Goal: Transaction & Acquisition: Download file/media

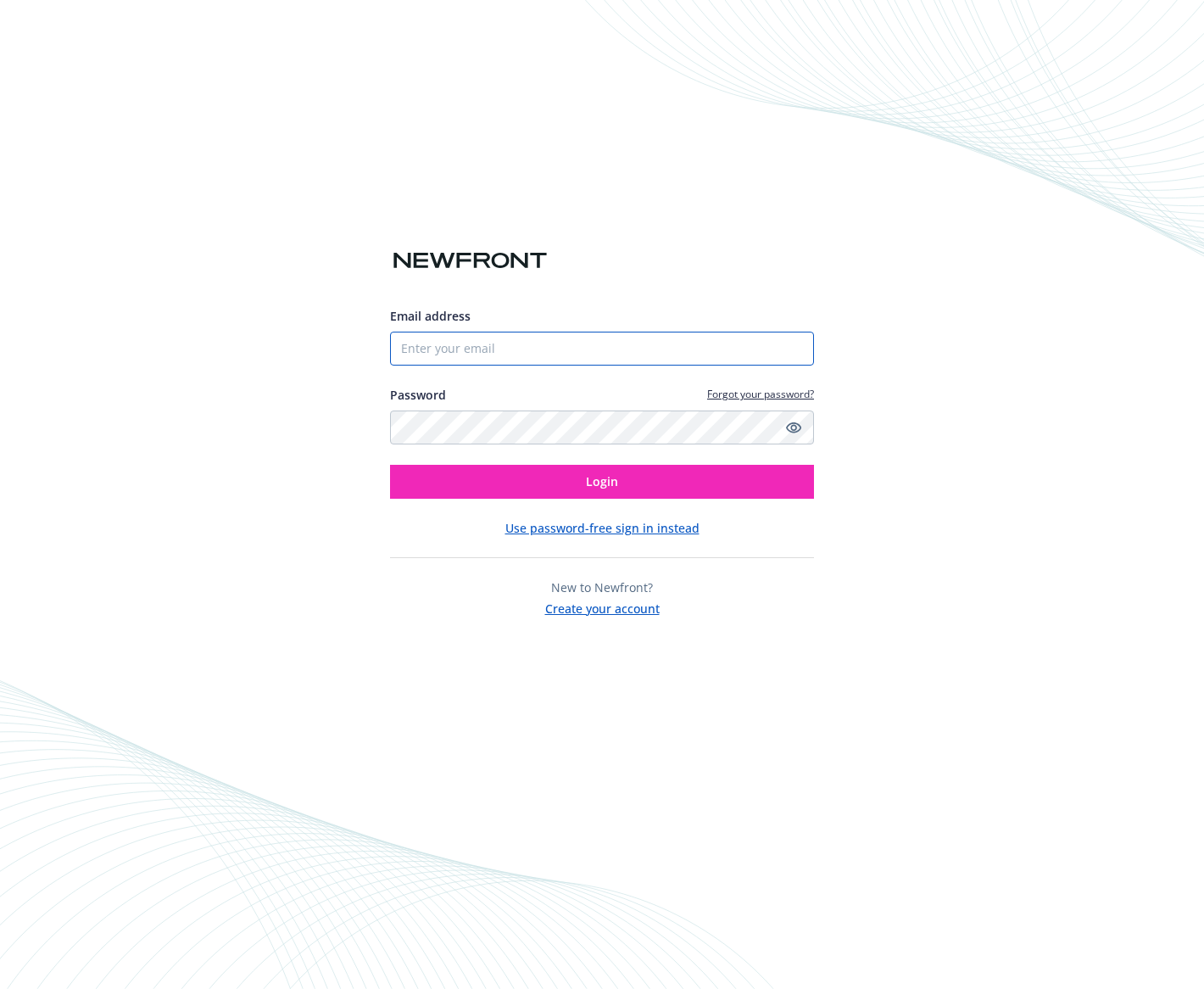
type input "[PERSON_NAME][EMAIL_ADDRESS][PERSON_NAME][DOMAIN_NAME]"
click at [509, 345] on input "[PERSON_NAME][EMAIL_ADDRESS][PERSON_NAME][DOMAIN_NAME]" at bounding box center [602, 348] width 424 height 34
click at [322, 284] on div "Email address abraham.zelee@gocitywide.com Password Forgot your password? Login…" at bounding box center [602, 494] width 1204 height 989
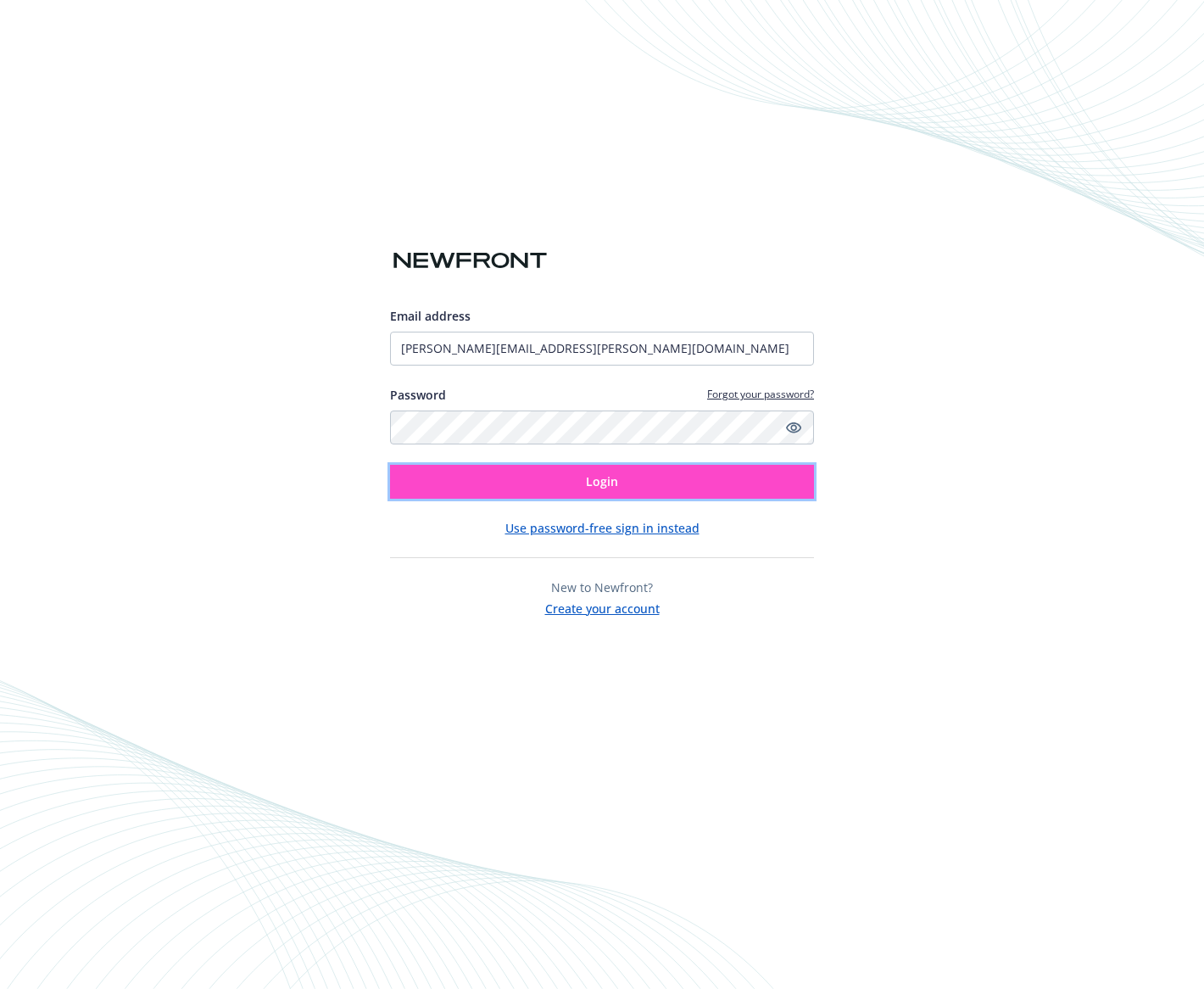
click at [562, 483] on button "Login" at bounding box center [602, 482] width 424 height 34
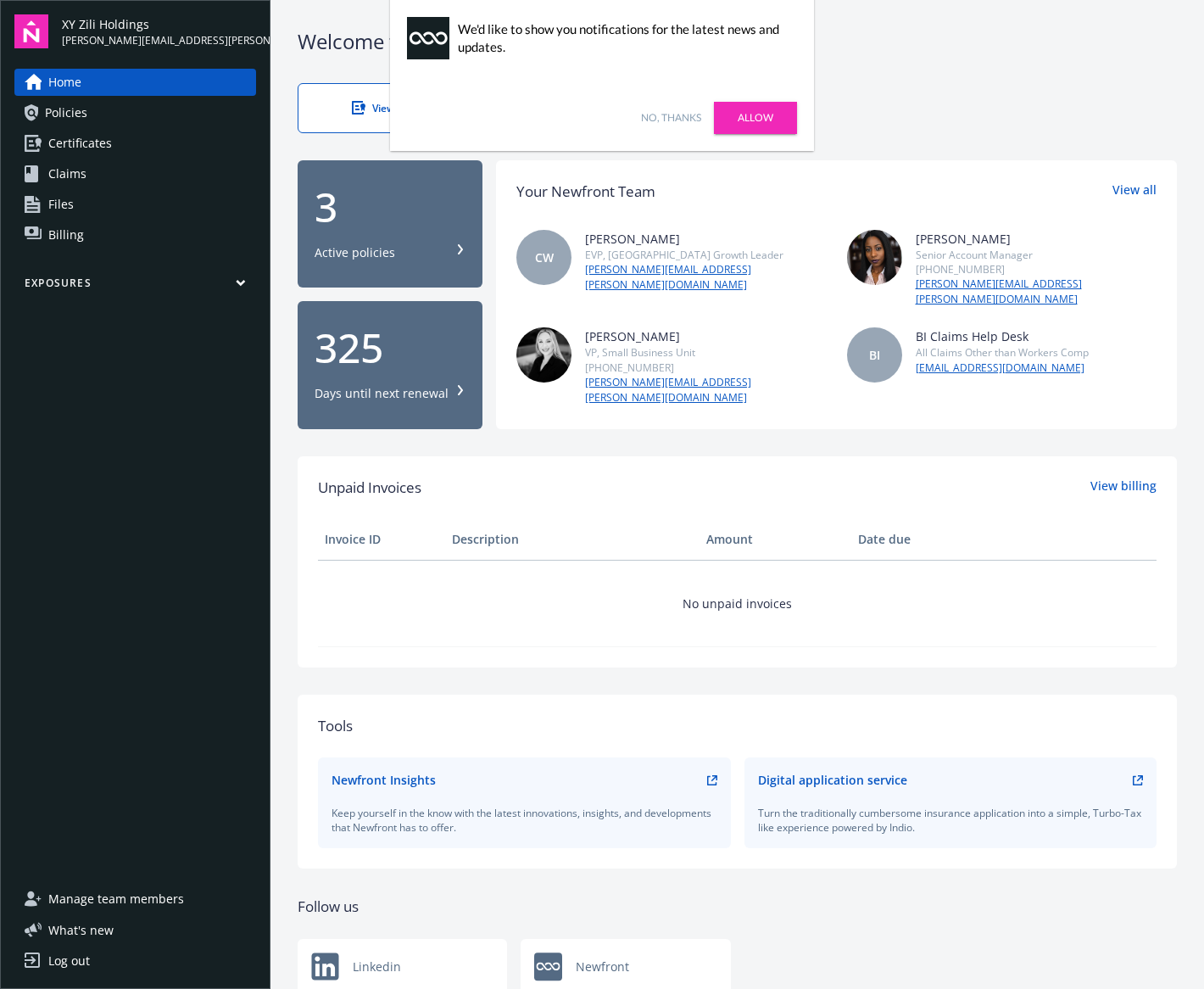
click at [759, 120] on link "Allow" at bounding box center [756, 118] width 84 height 33
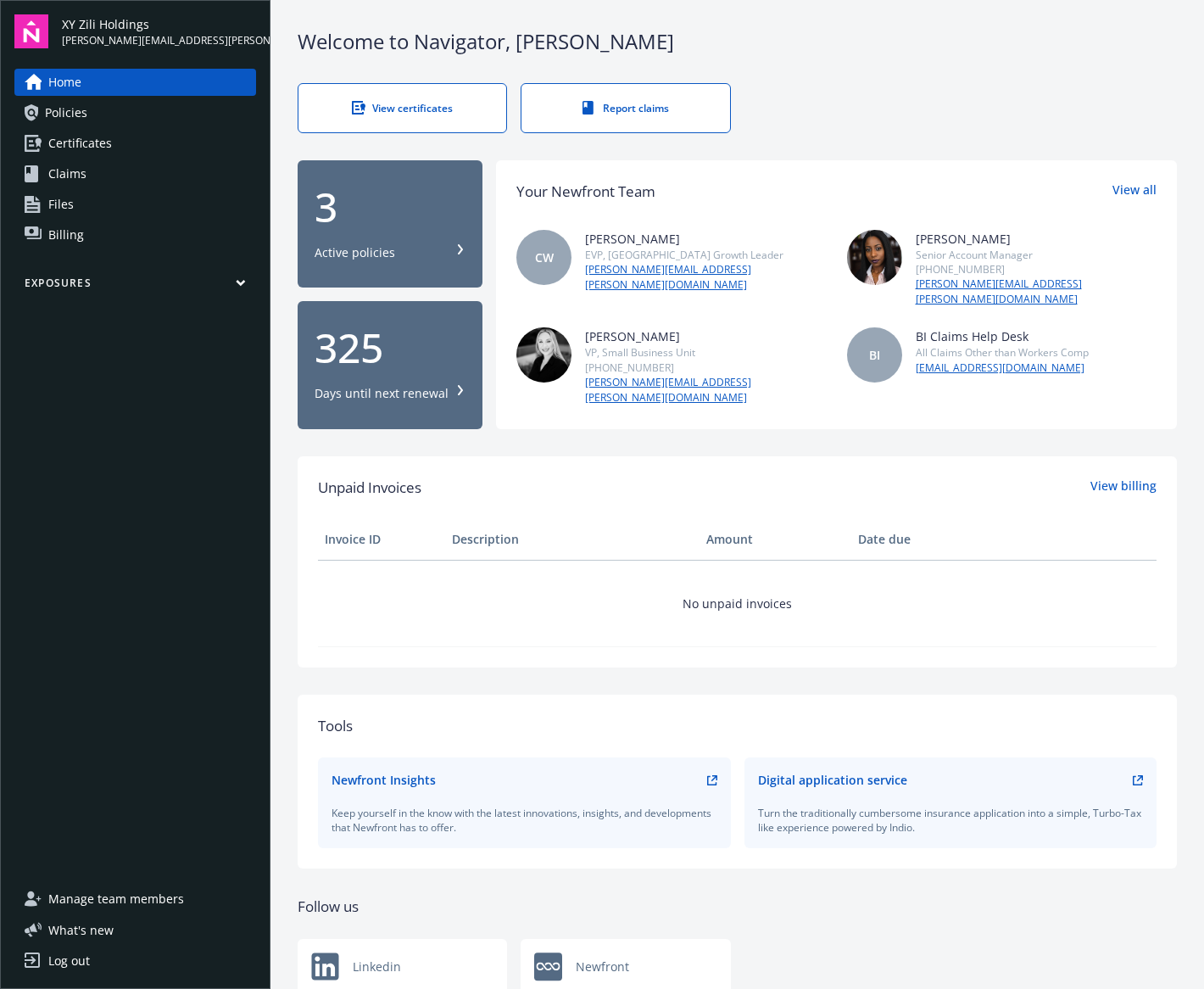
click at [425, 212] on div "3" at bounding box center [390, 207] width 151 height 41
click at [558, 456] on div "Unpaid Invoices View billing Invoice ID Description Amount Date due No unpaid i…" at bounding box center [737, 561] width 879 height 211
click at [56, 202] on span "Files" at bounding box center [60, 204] width 25 height 27
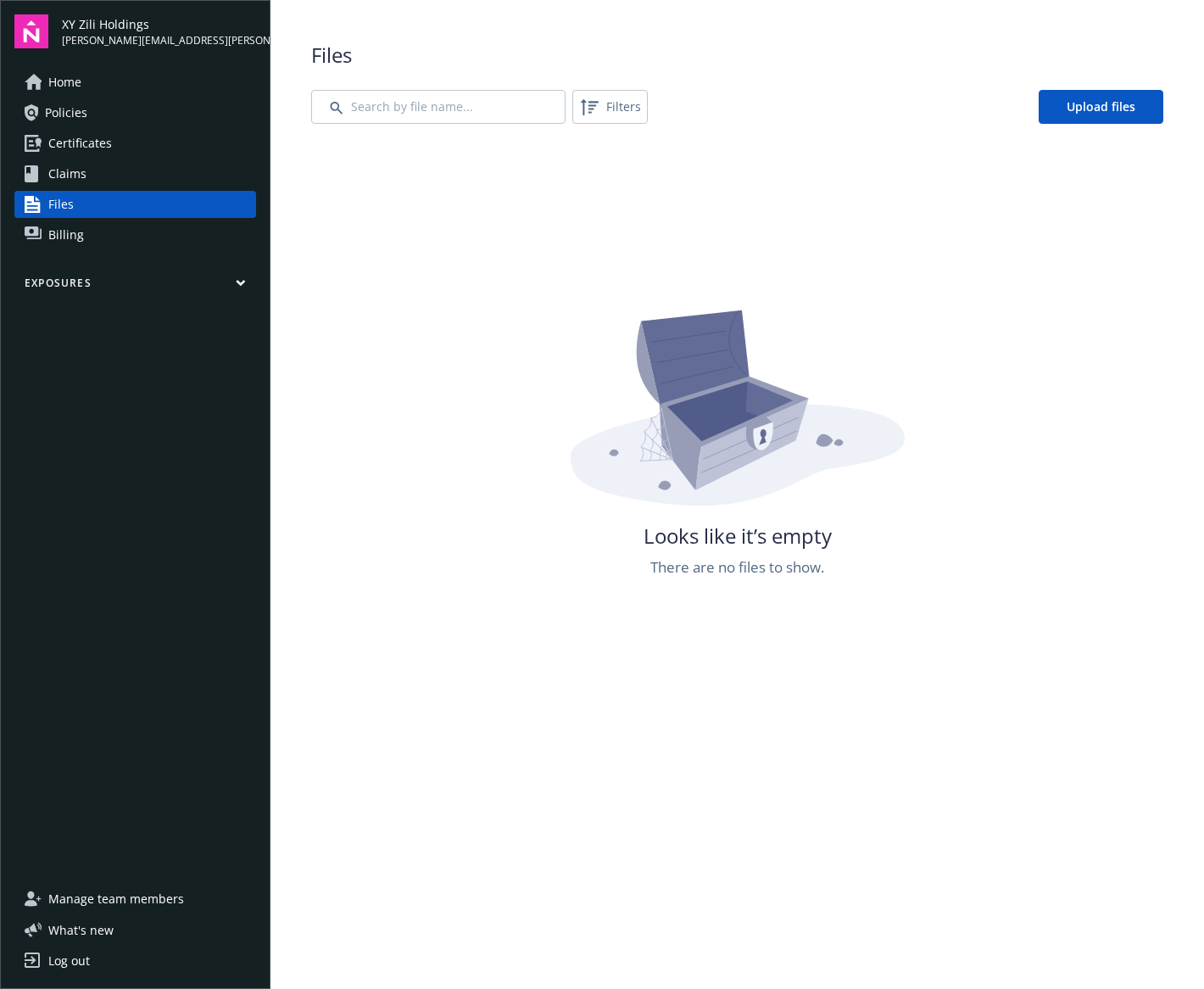
click at [68, 162] on span "Claims" at bounding box center [67, 174] width 38 height 27
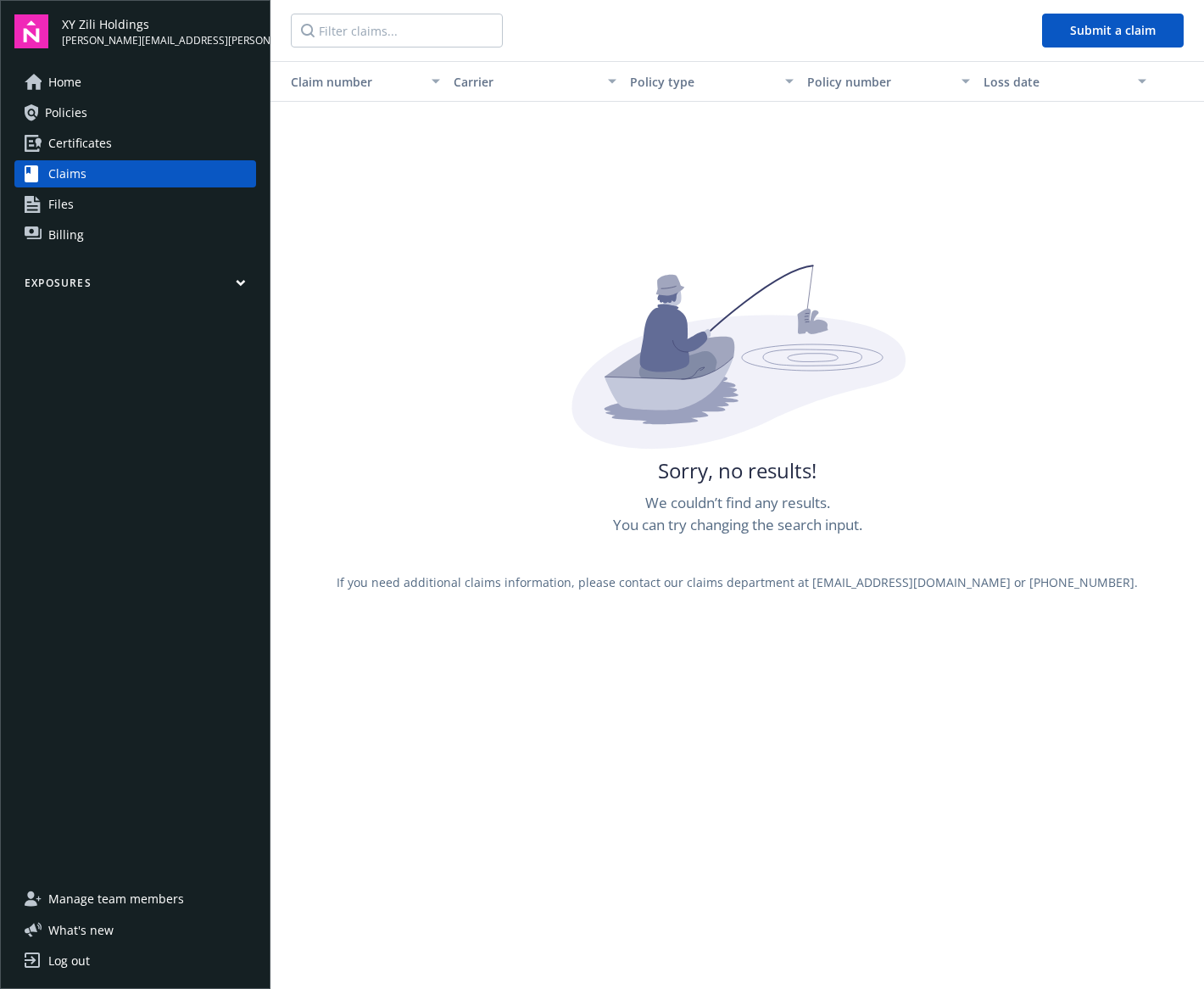
click at [73, 131] on span "Certificates" at bounding box center [80, 143] width 64 height 27
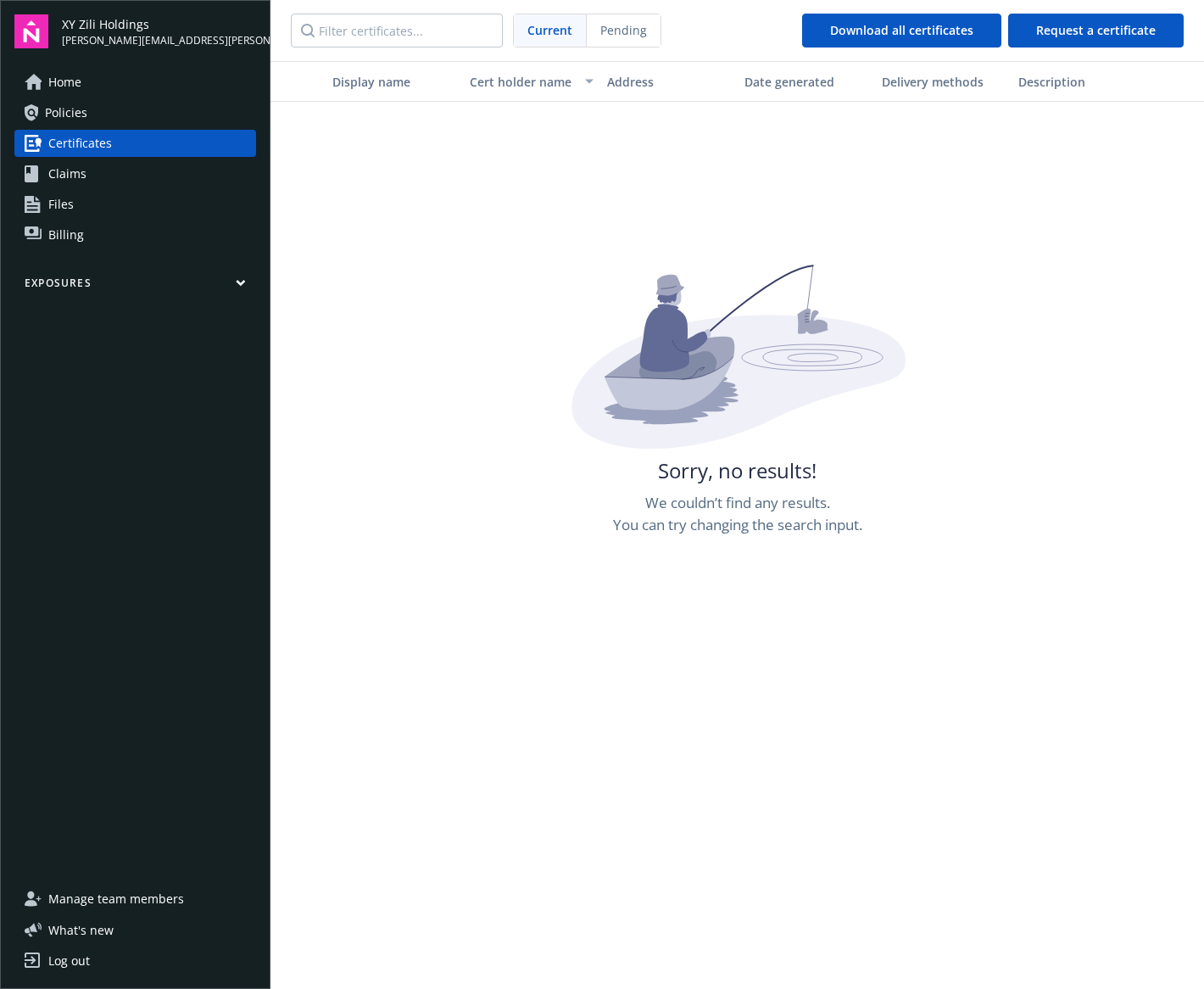
click at [61, 110] on span "Policies" at bounding box center [66, 112] width 43 height 27
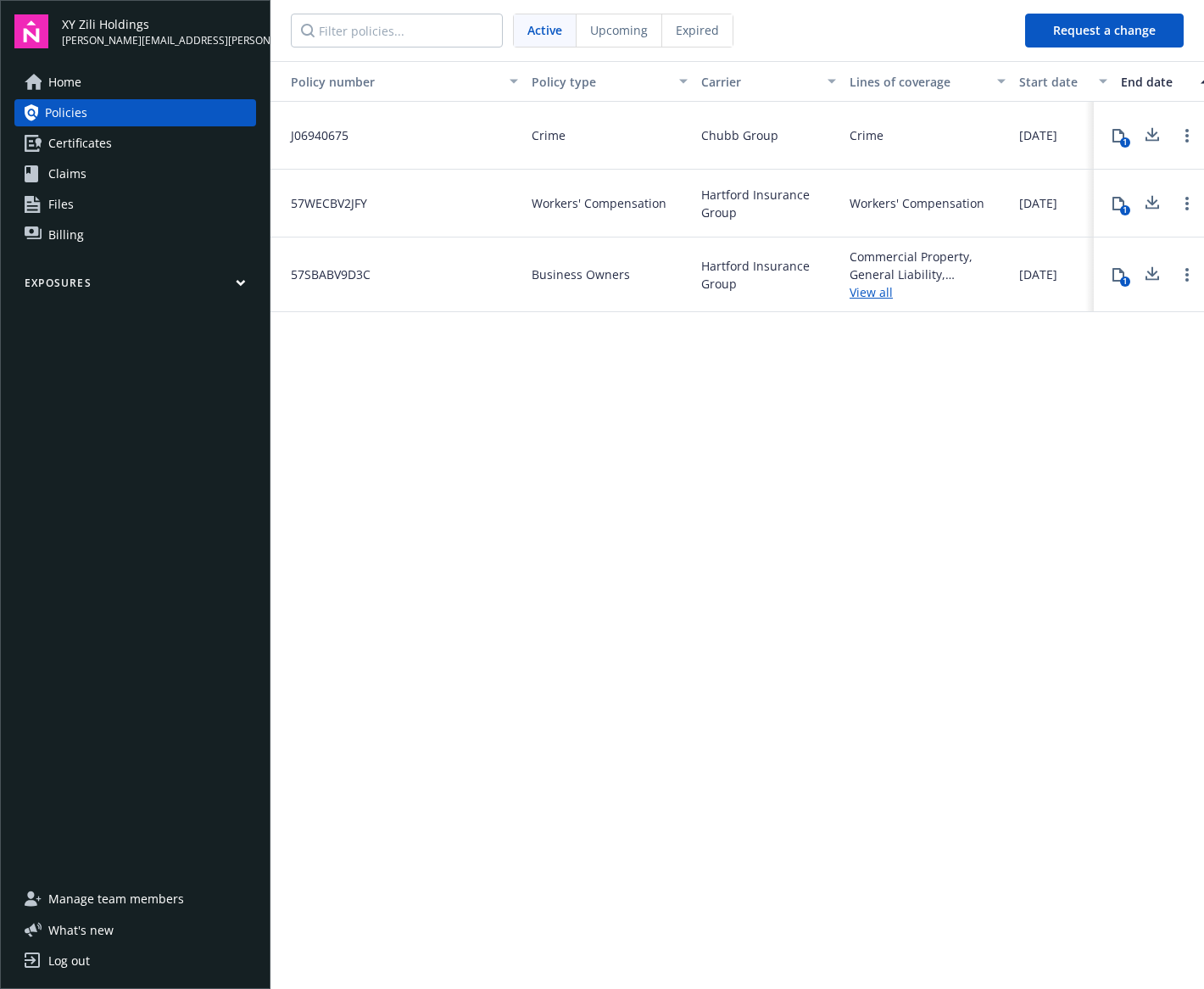
click at [611, 412] on div "Policy number Policy type Carrier Lines of coverage Start date End date Total c…" at bounding box center [737, 524] width 934 height 926
click at [1120, 134] on icon at bounding box center [1119, 136] width 14 height 14
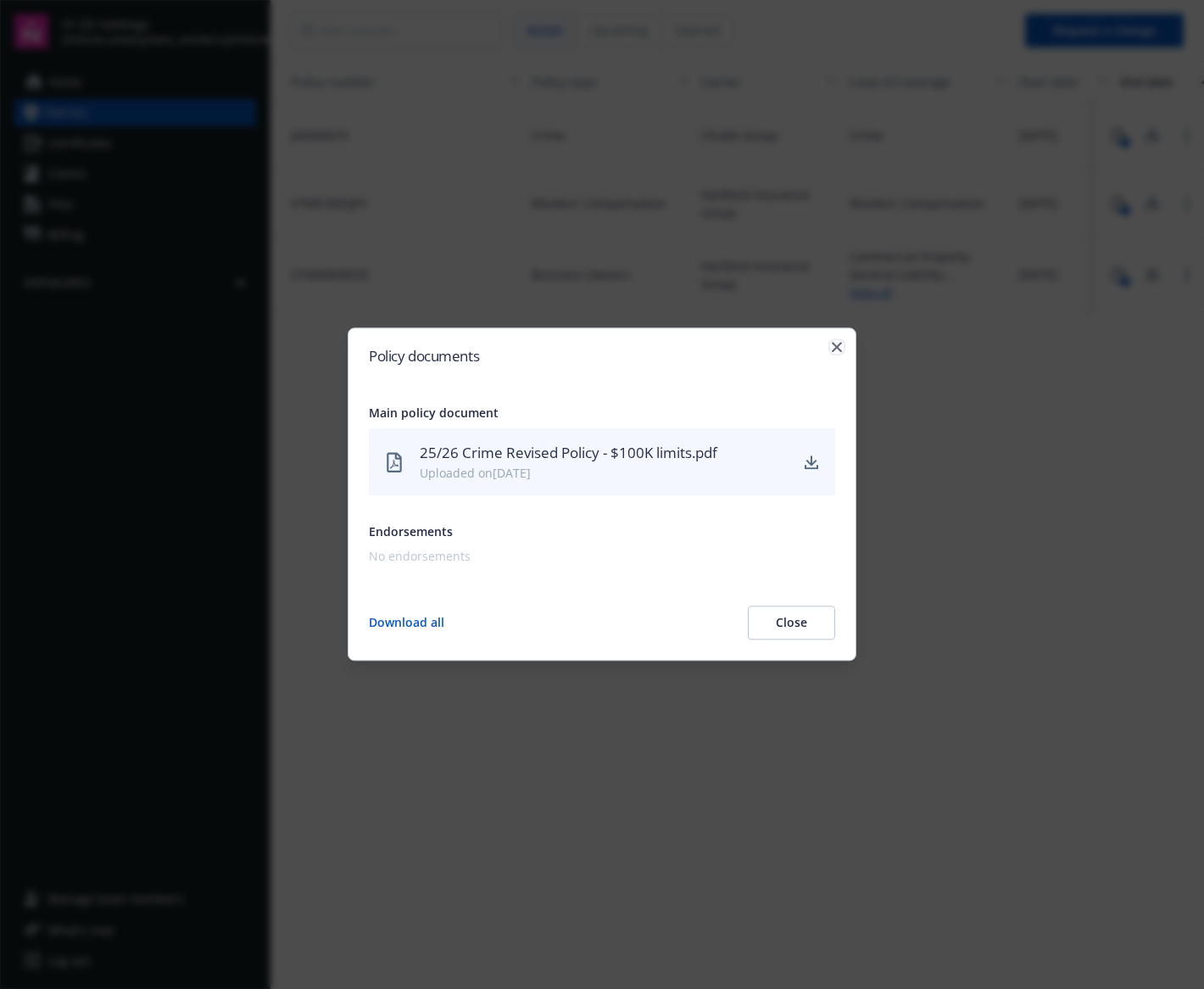
click at [836, 347] on icon "button" at bounding box center [836, 346] width 10 height 10
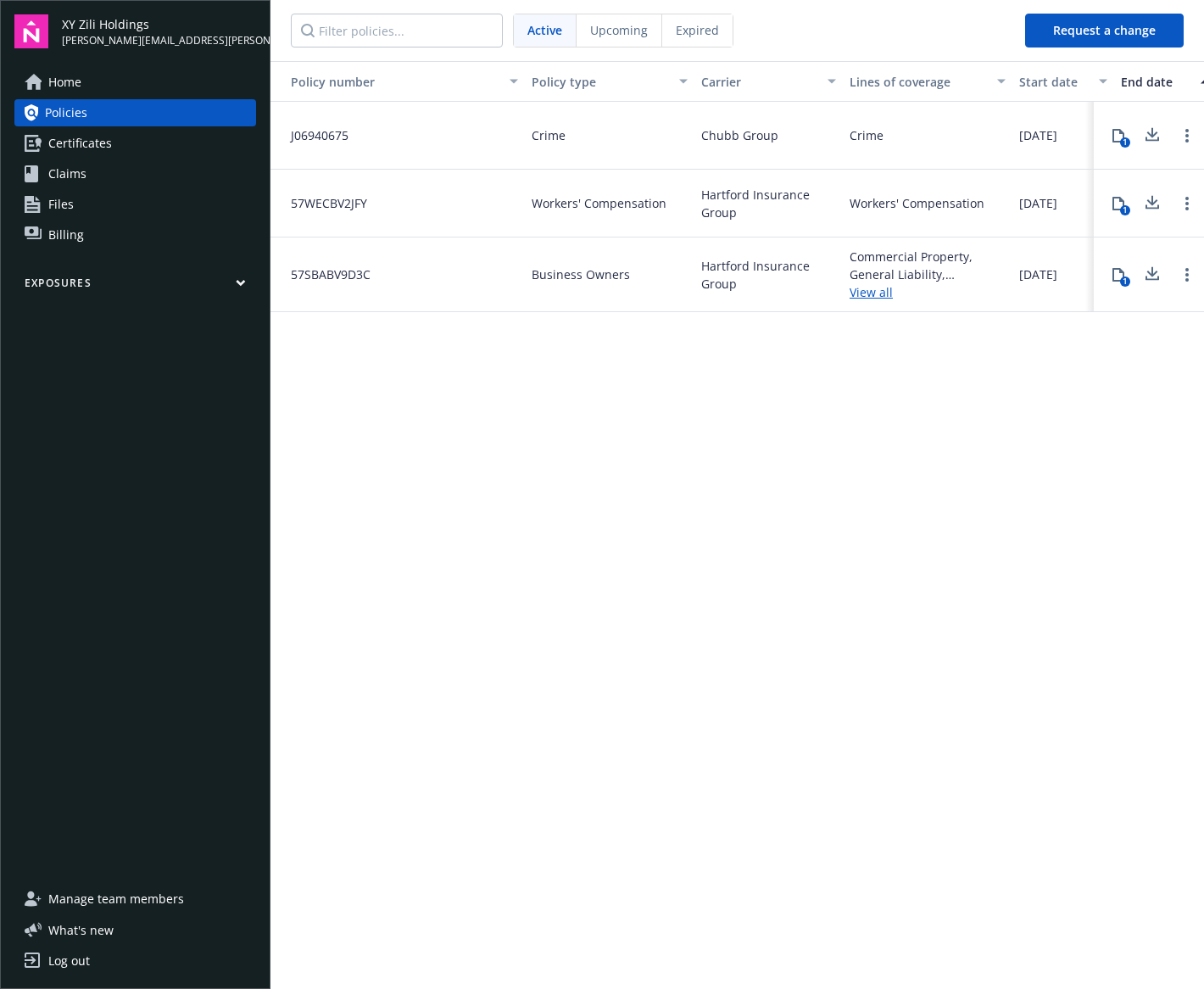
click at [620, 36] on span "Upcoming" at bounding box center [619, 30] width 58 height 18
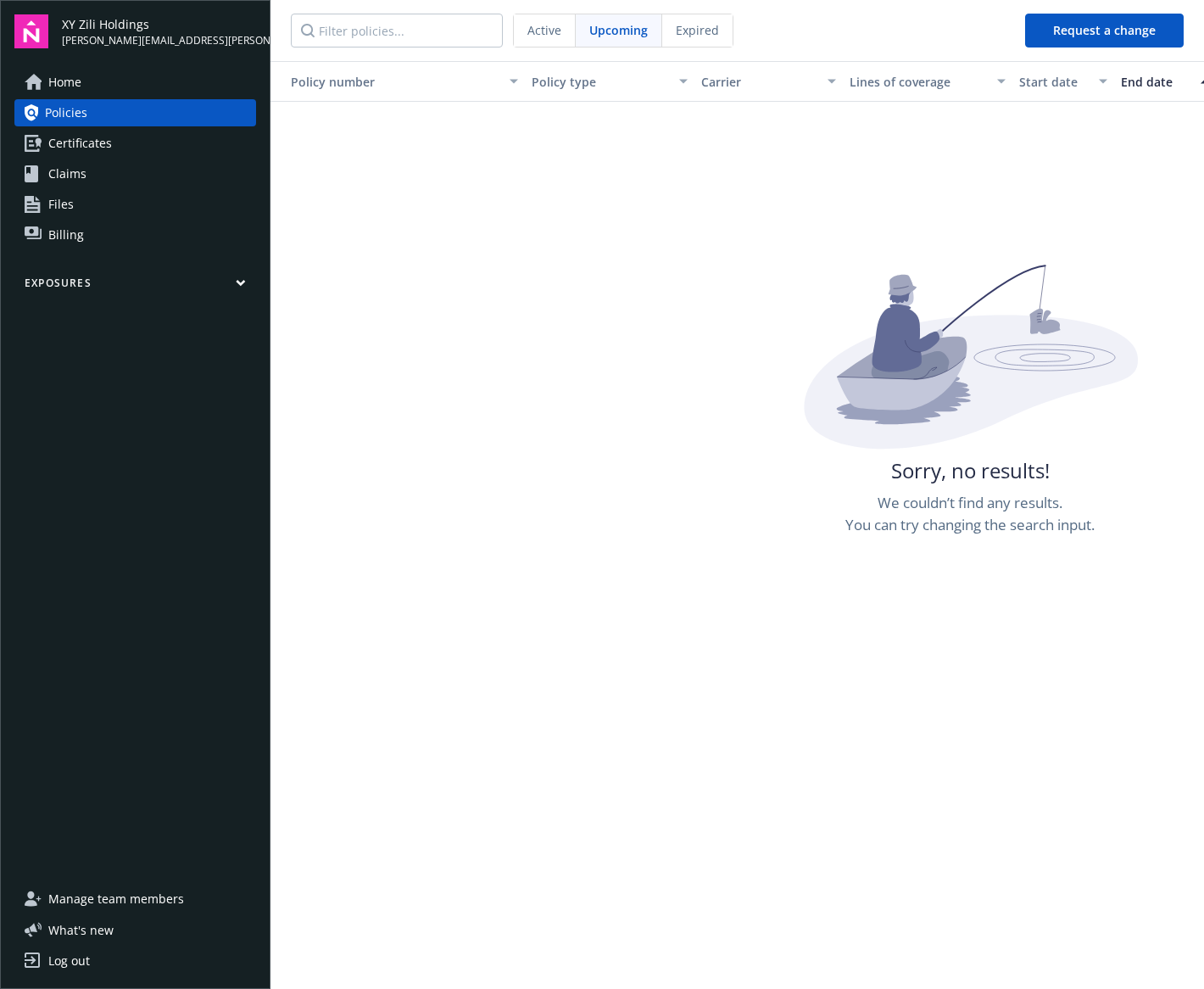
click at [548, 33] on span "Active" at bounding box center [544, 30] width 34 height 18
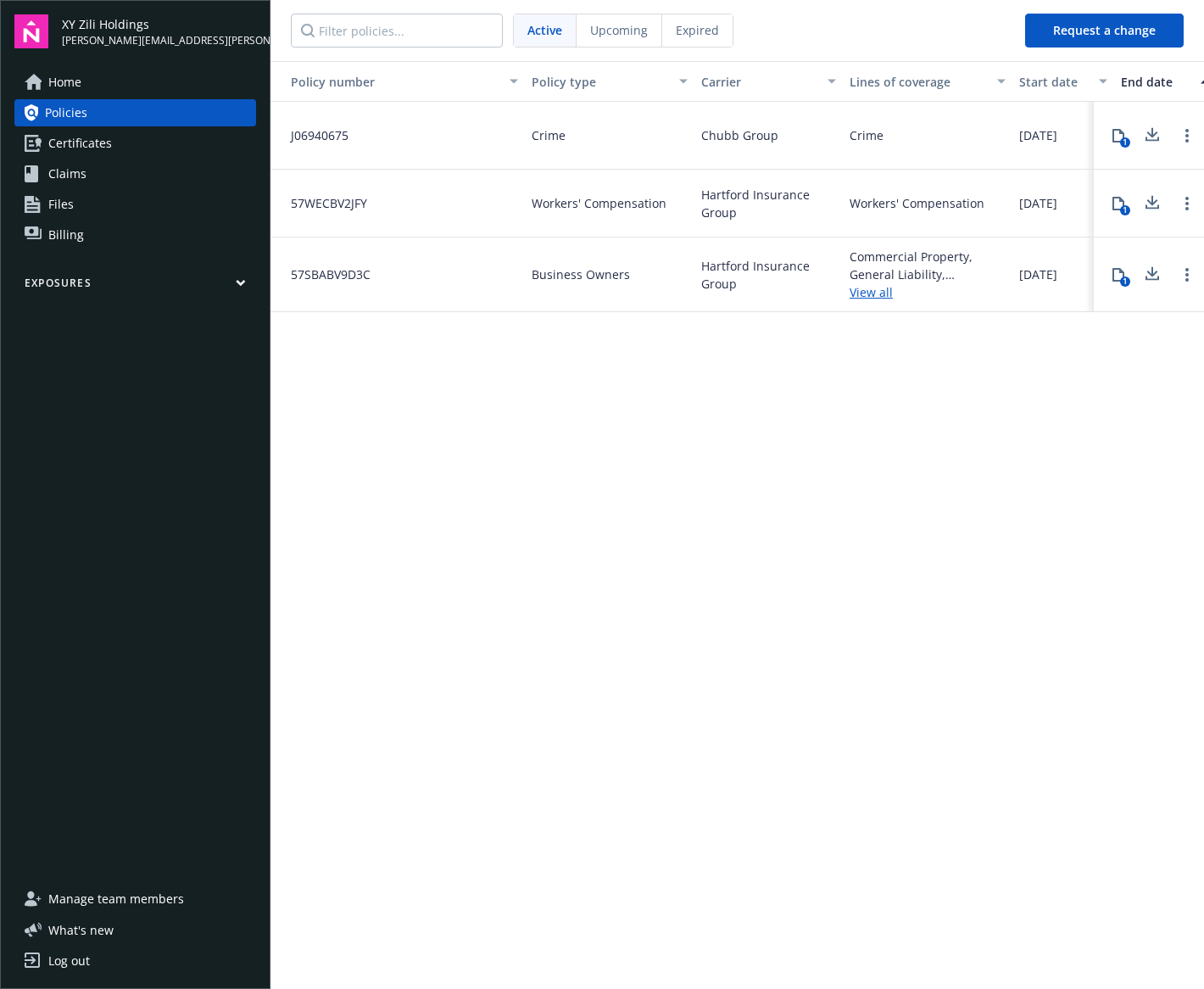
click at [70, 228] on span "Billing" at bounding box center [66, 234] width 35 height 27
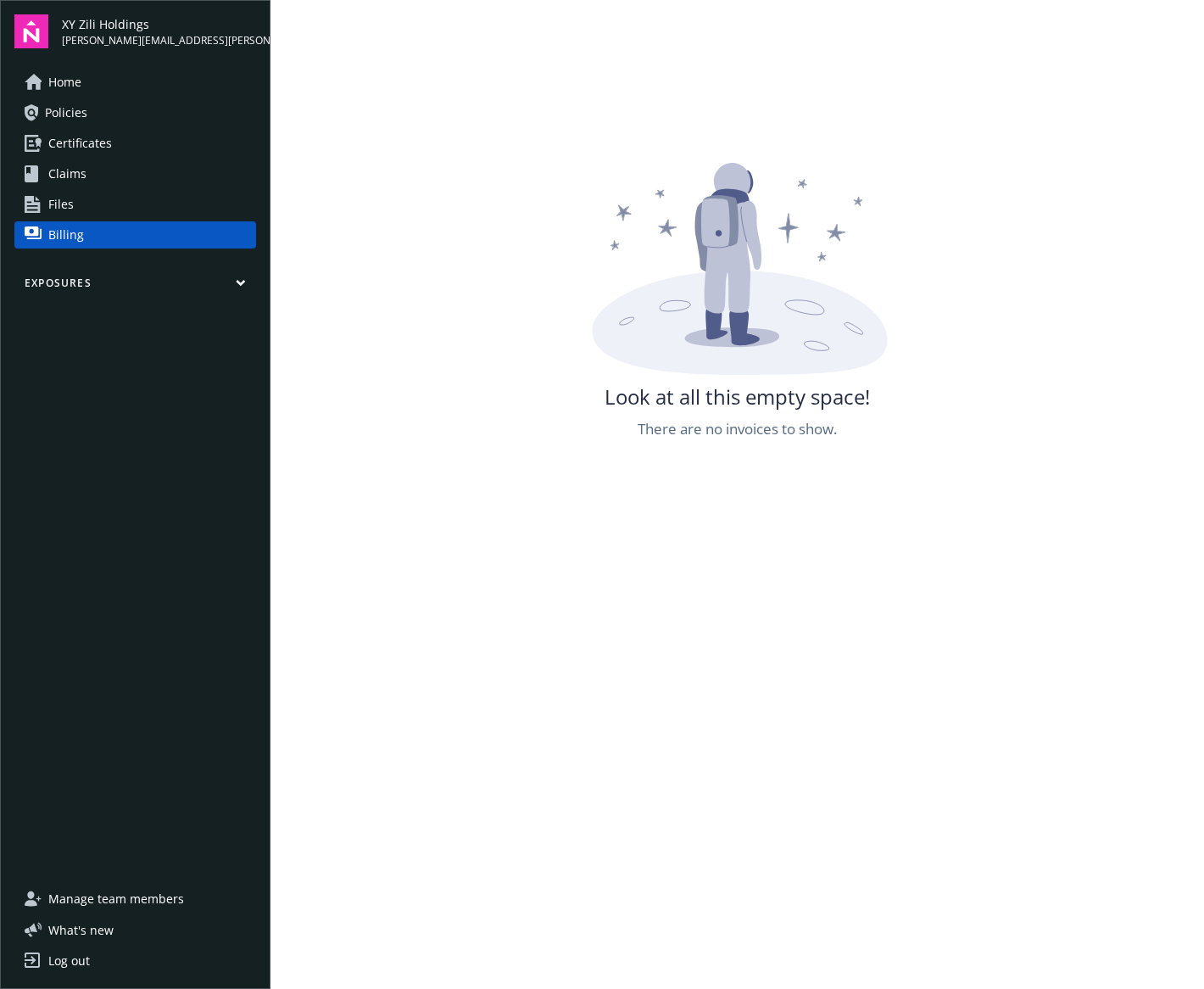
click at [65, 201] on span "Files" at bounding box center [60, 204] width 25 height 27
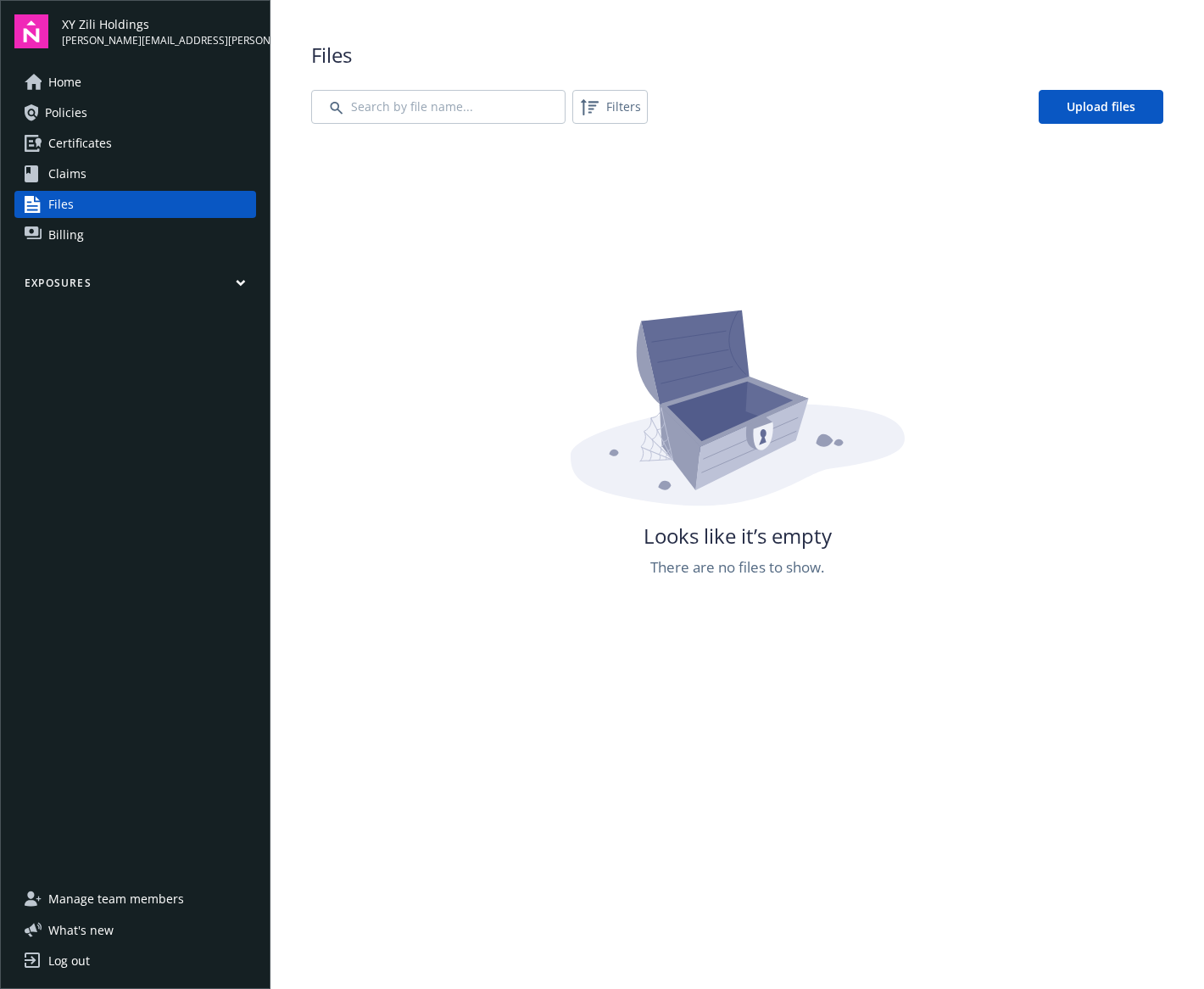
click at [67, 167] on span "Claims" at bounding box center [67, 174] width 38 height 27
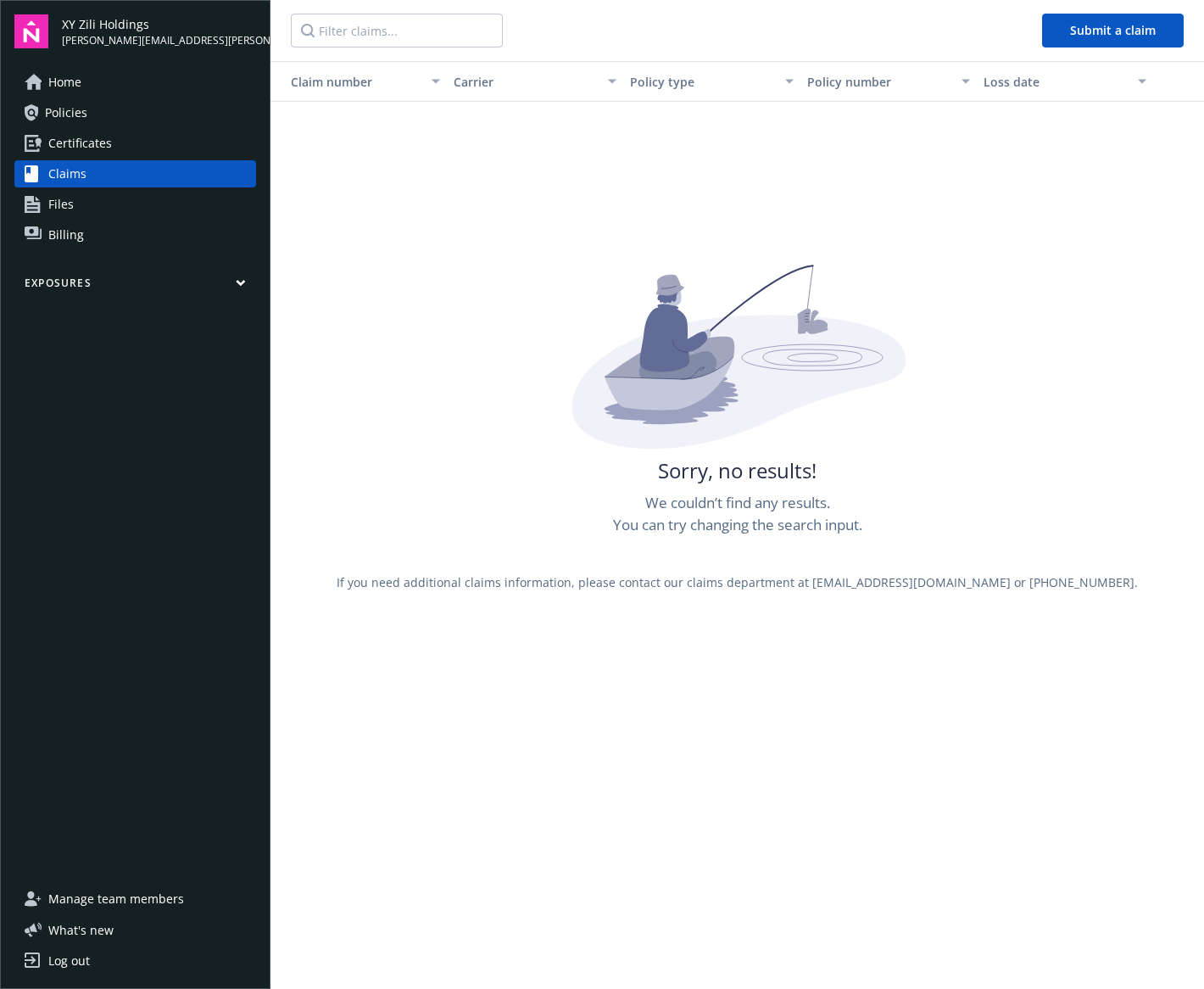
click at [69, 136] on span "Certificates" at bounding box center [80, 143] width 64 height 27
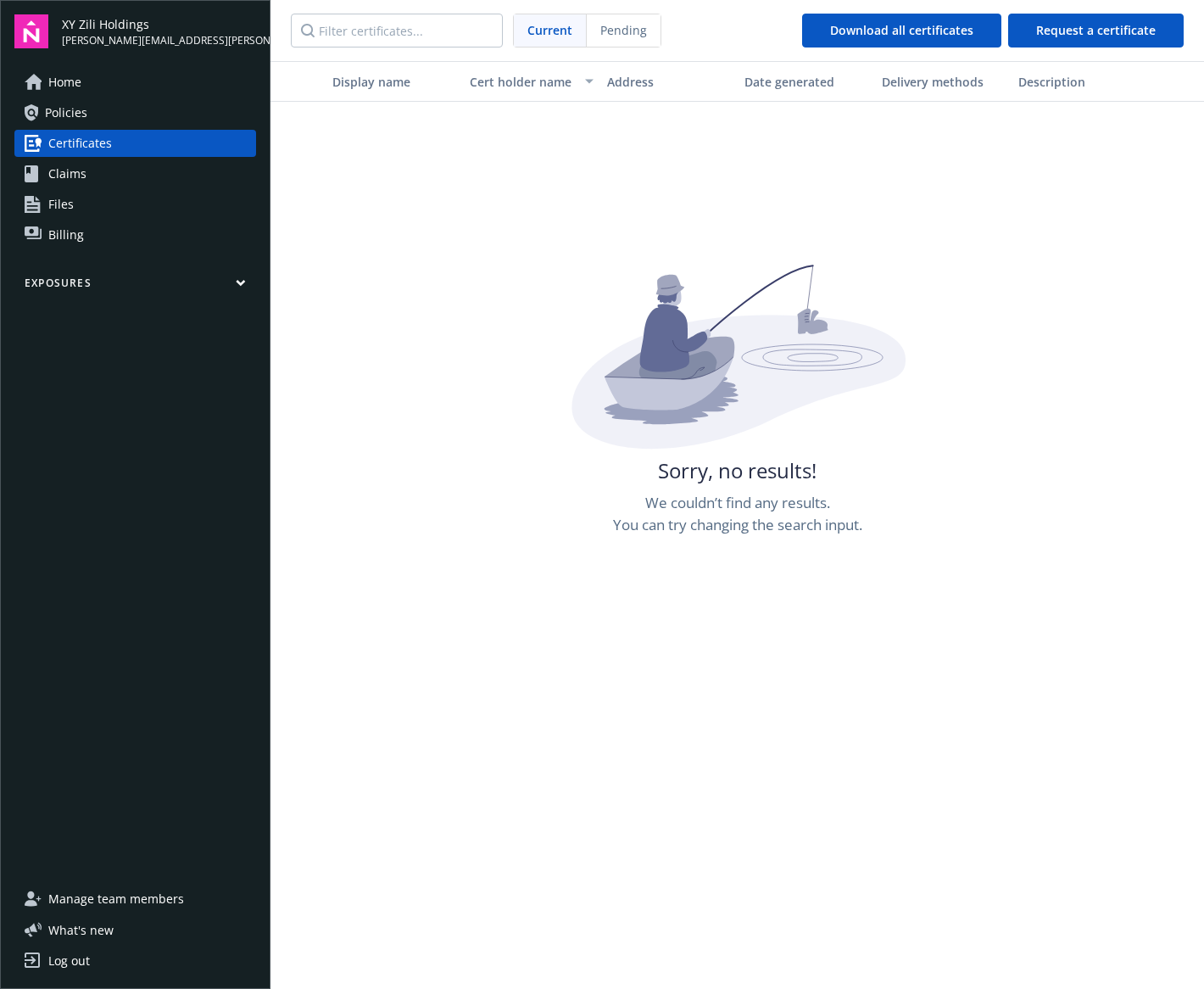
click at [67, 103] on span "Policies" at bounding box center [66, 112] width 43 height 27
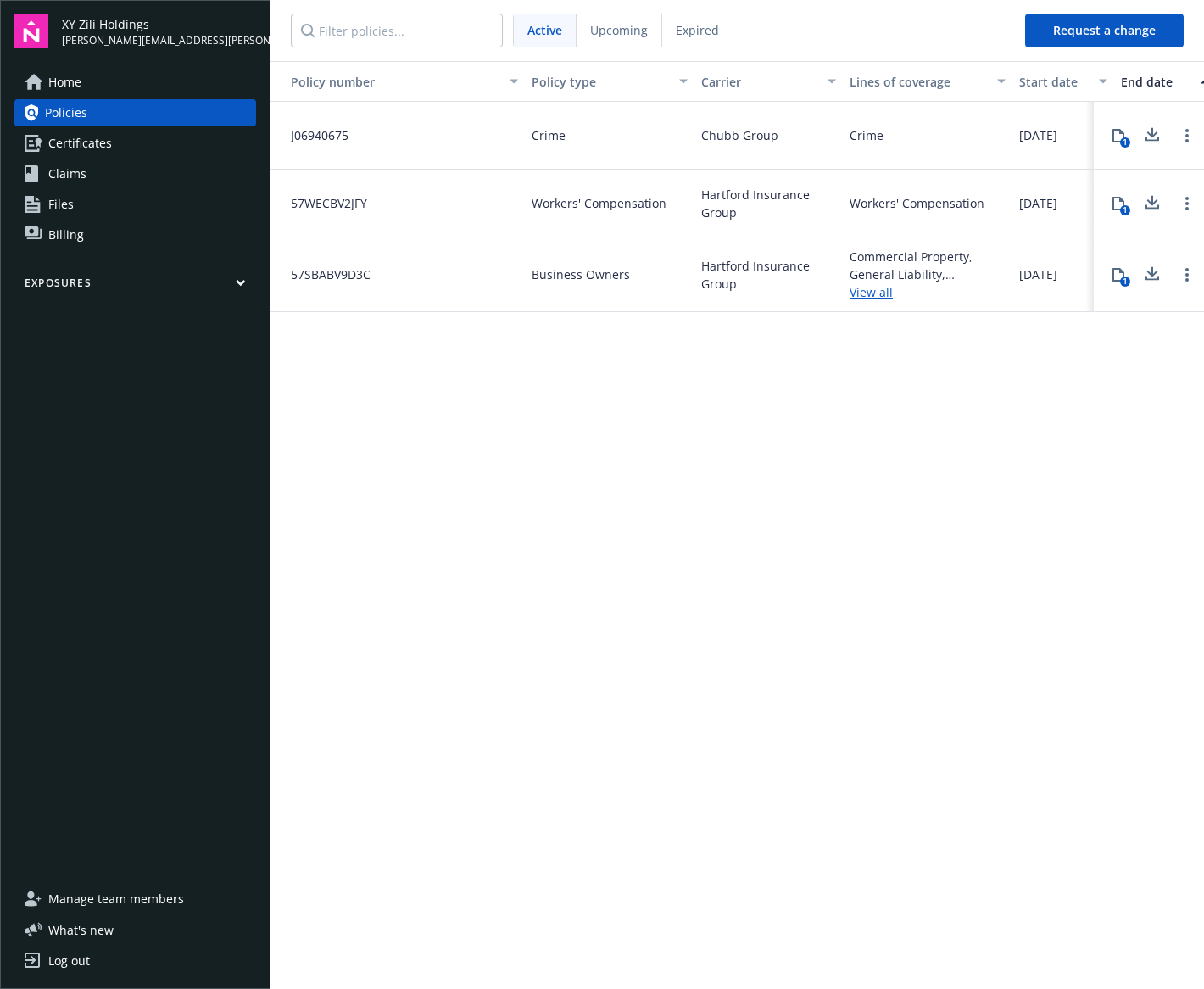
click at [770, 137] on span "Chubb Group" at bounding box center [739, 135] width 77 height 18
click at [741, 143] on span "Chubb Group" at bounding box center [739, 135] width 77 height 18
drag, startPoint x: 741, startPoint y: 143, endPoint x: 709, endPoint y: 133, distance: 33.5
click at [709, 132] on span "Chubb Group" at bounding box center [739, 135] width 77 height 18
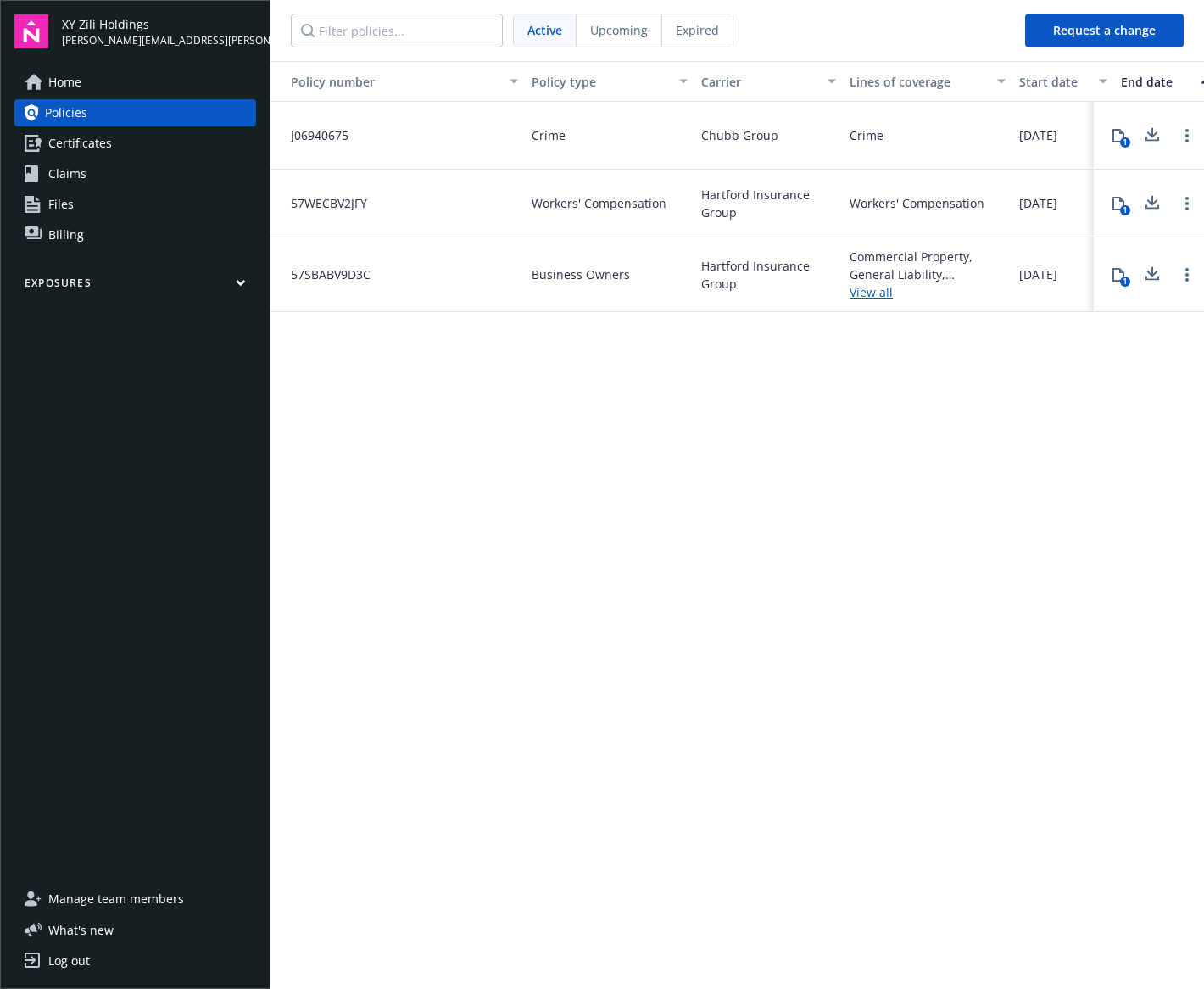
click at [707, 133] on span "Chubb Group" at bounding box center [739, 135] width 77 height 18
copy span "Chubb"
click at [583, 345] on div "Policy number Policy type Carrier Lines of coverage Start date End date Total c…" at bounding box center [737, 524] width 934 height 926
click at [1119, 274] on icon at bounding box center [1119, 275] width 14 height 14
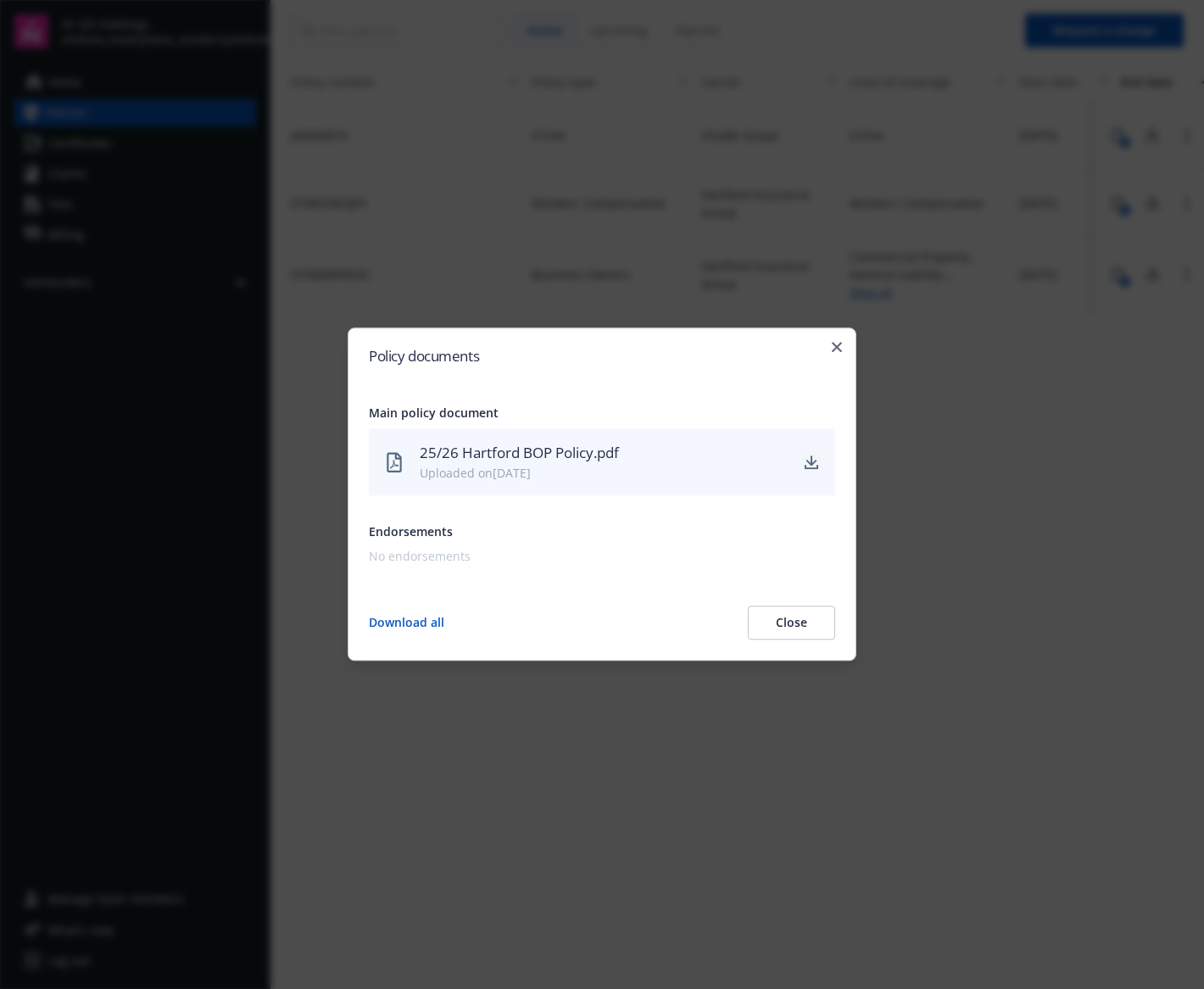
click at [813, 460] on icon "download" at bounding box center [811, 462] width 14 height 14
click at [837, 348] on icon "button" at bounding box center [836, 346] width 10 height 10
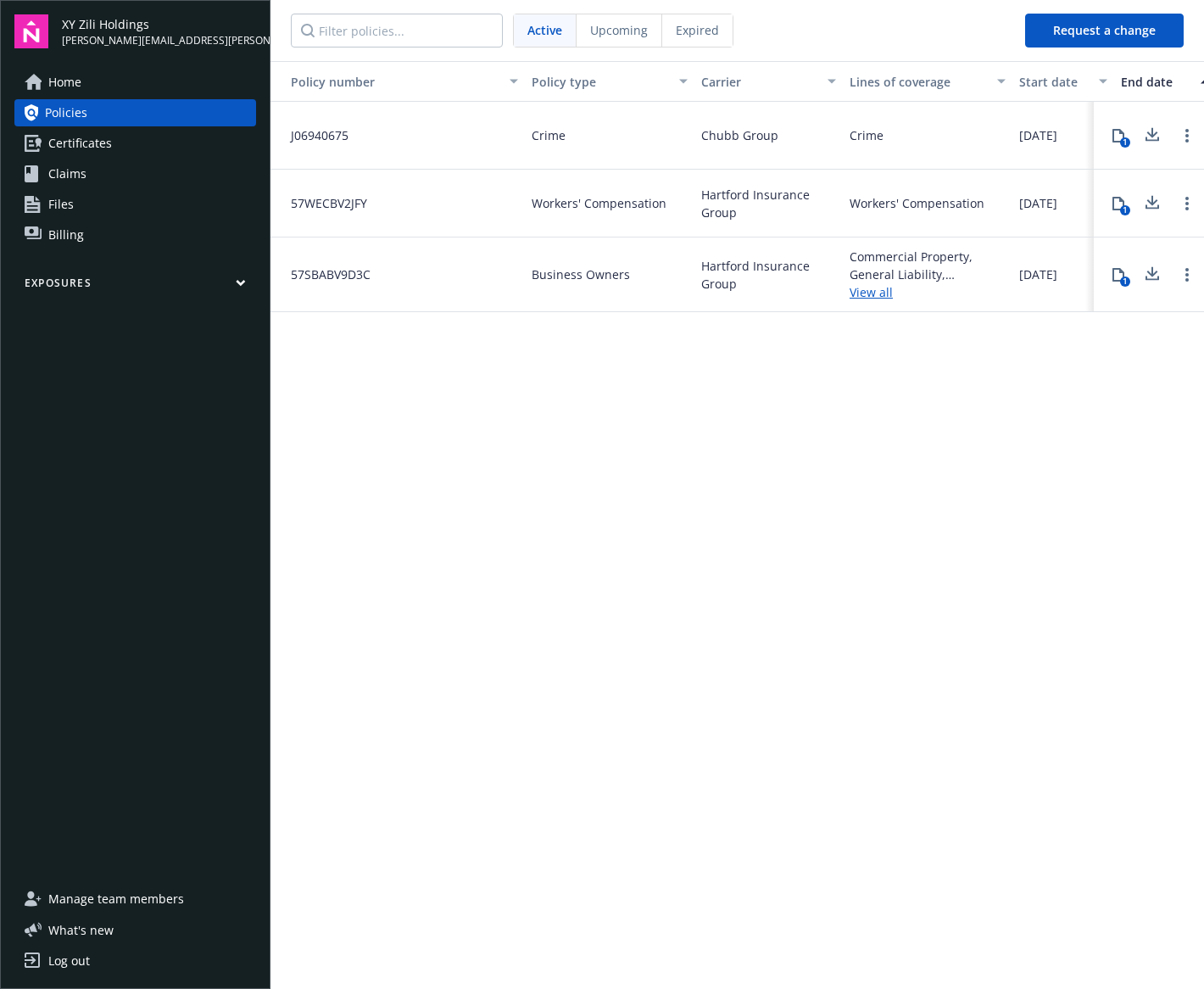
click at [92, 139] on span "Certificates" at bounding box center [80, 143] width 64 height 27
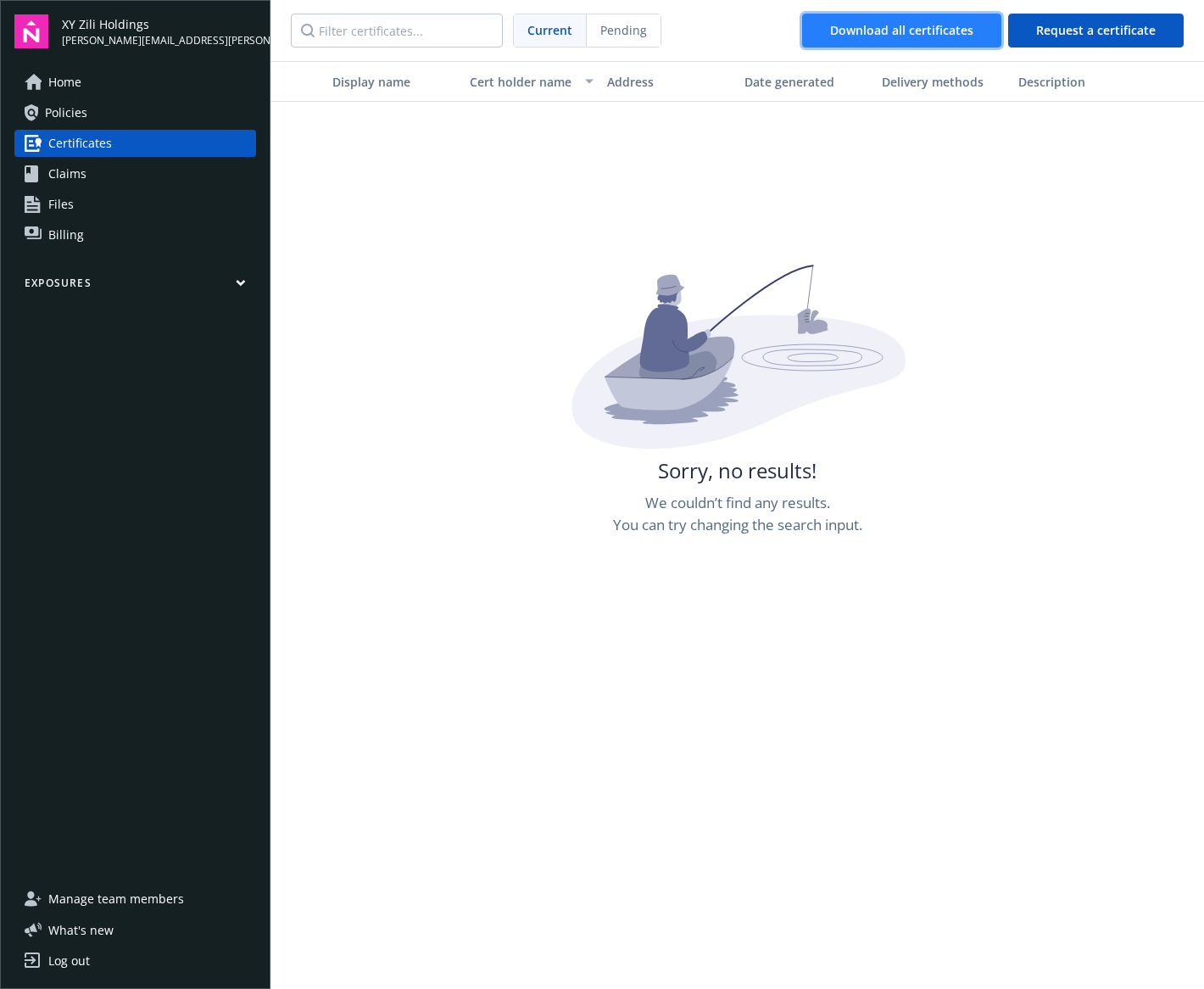
click at [908, 30] on div "Download all certificates" at bounding box center [901, 31] width 143 height 33
click at [1034, 414] on div "Sorry, no results! We couldn’t find any results. You can try changing the searc…" at bounding box center [737, 759] width 934 height 989
click at [64, 116] on span "Policies" at bounding box center [66, 112] width 43 height 27
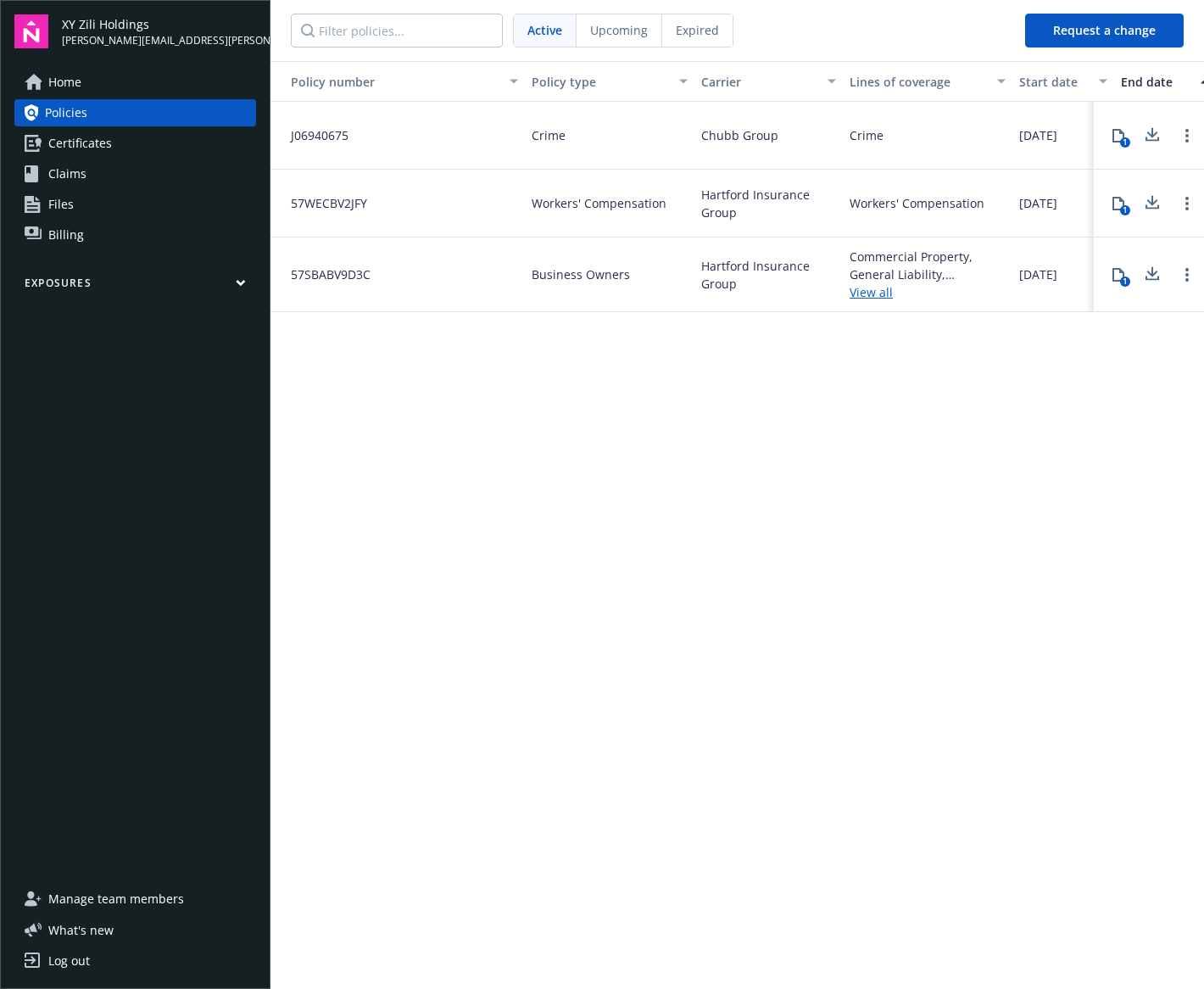
click at [781, 514] on div "Policy number Policy type Carrier Lines of coverage Start date End date Total c…" at bounding box center [737, 524] width 934 height 926
click at [57, 78] on span "Home" at bounding box center [65, 82] width 33 height 27
